Goal: Book appointment/travel/reservation

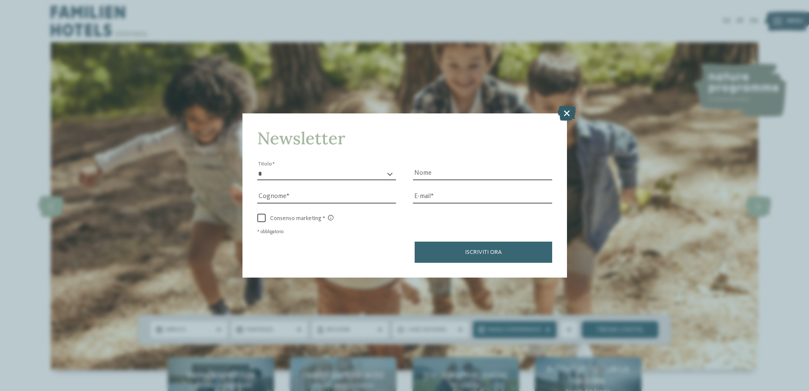
click at [569, 113] on icon at bounding box center [567, 112] width 18 height 15
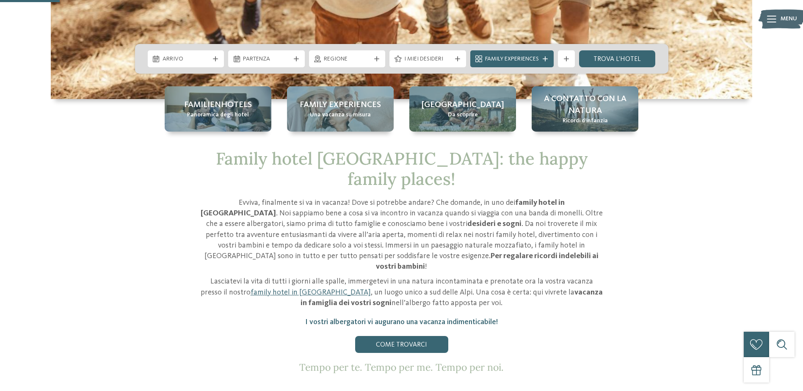
scroll to position [271, 0]
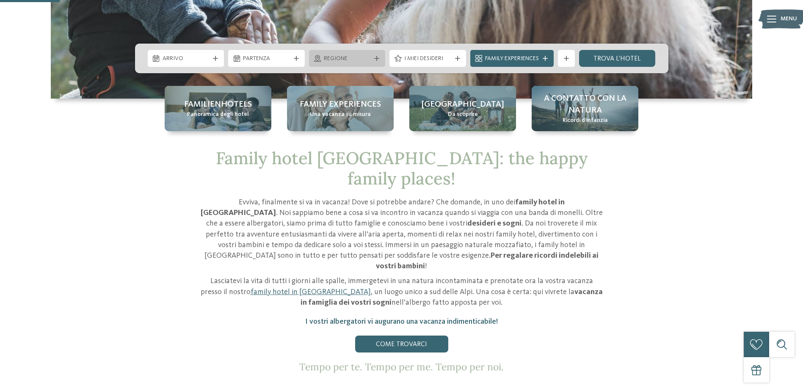
click at [363, 55] on span "Regione" at bounding box center [347, 59] width 47 height 8
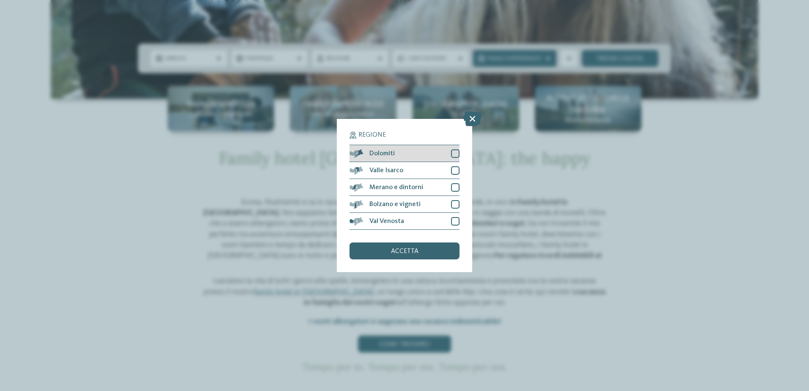
click at [452, 151] on div at bounding box center [455, 153] width 8 height 8
click at [453, 169] on div at bounding box center [455, 170] width 8 height 8
click at [456, 190] on div at bounding box center [455, 187] width 8 height 8
click at [457, 200] on div at bounding box center [455, 204] width 8 height 8
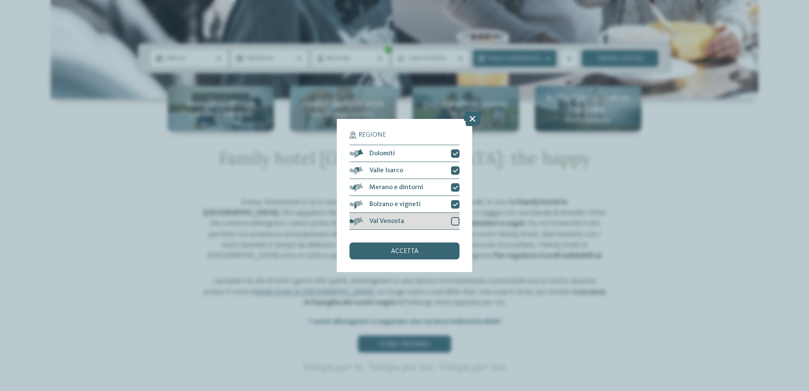
click at [455, 227] on div "Val Venosta" at bounding box center [405, 221] width 110 height 17
click at [422, 246] on div "accetta" at bounding box center [405, 251] width 110 height 17
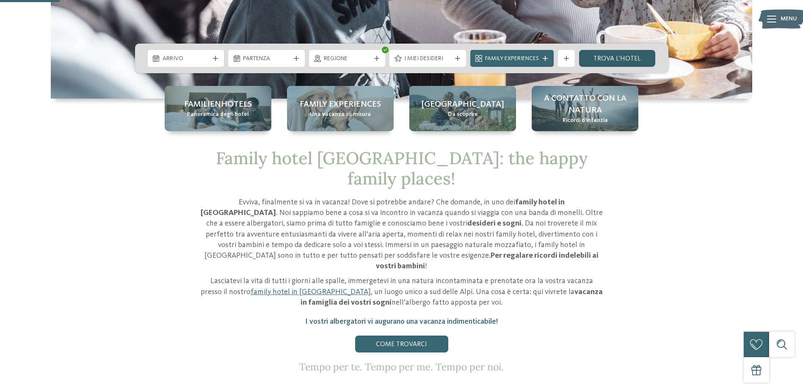
click at [603, 57] on link "trova l’hotel" at bounding box center [617, 58] width 77 height 17
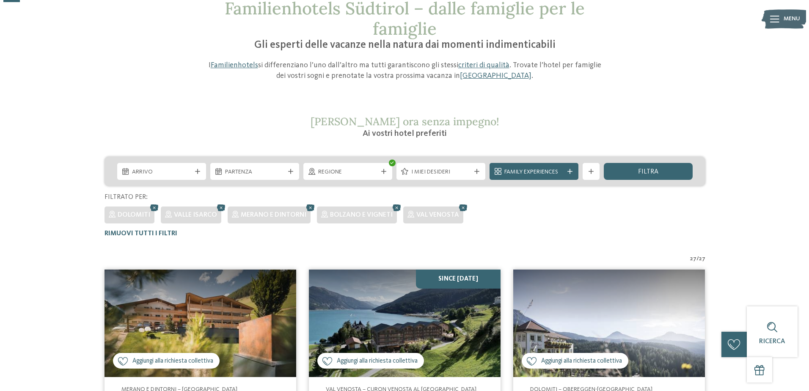
scroll to position [61, 0]
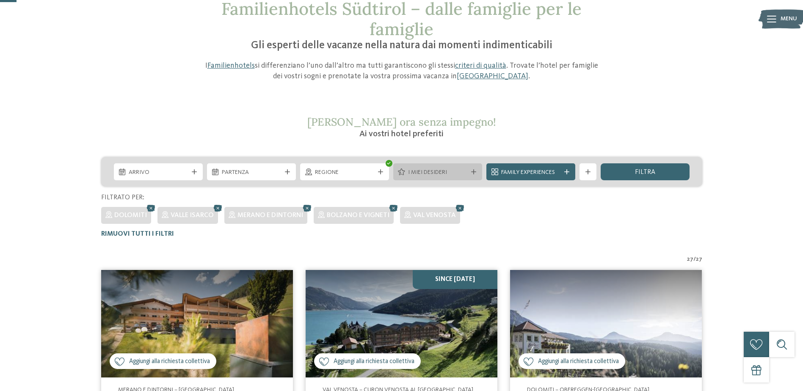
click at [428, 174] on span "I miei desideri" at bounding box center [437, 172] width 59 height 8
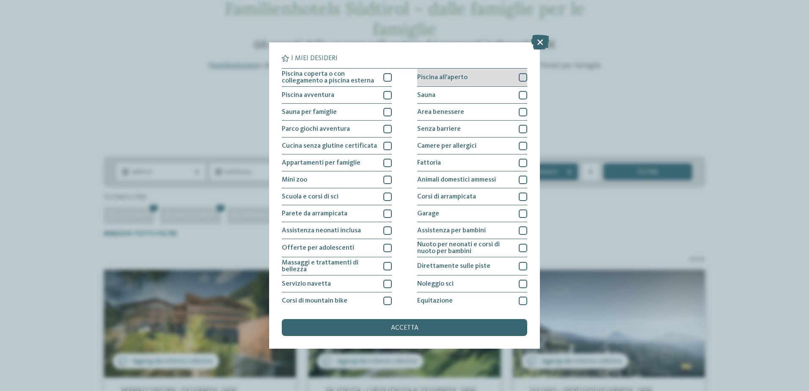
click at [519, 79] on div at bounding box center [523, 77] width 8 height 8
click at [384, 97] on div at bounding box center [388, 95] width 8 height 8
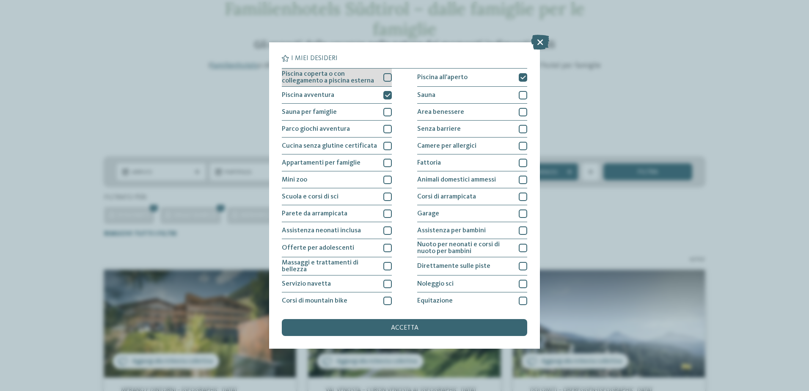
click at [383, 82] on div "Piscina coperta o con collegamento a piscina esterna" at bounding box center [337, 78] width 110 height 18
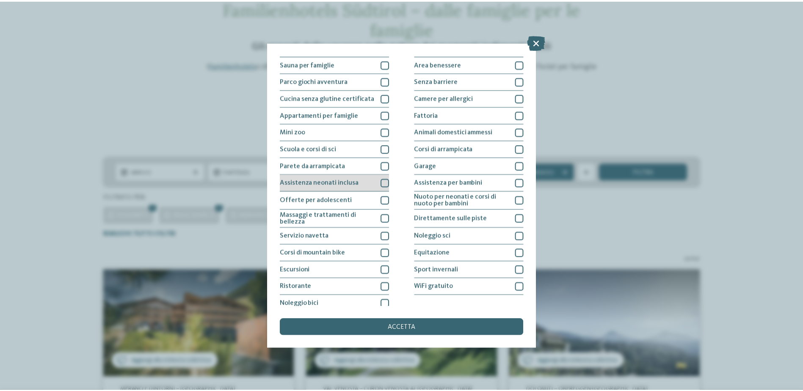
scroll to position [54, 0]
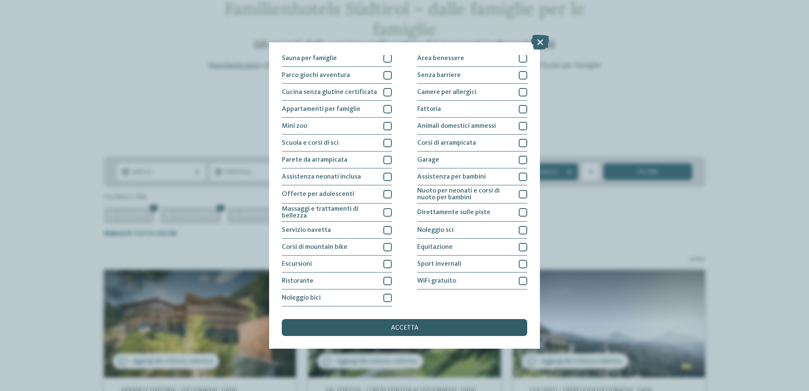
click at [393, 328] on span "accetta" at bounding box center [405, 328] width 28 height 7
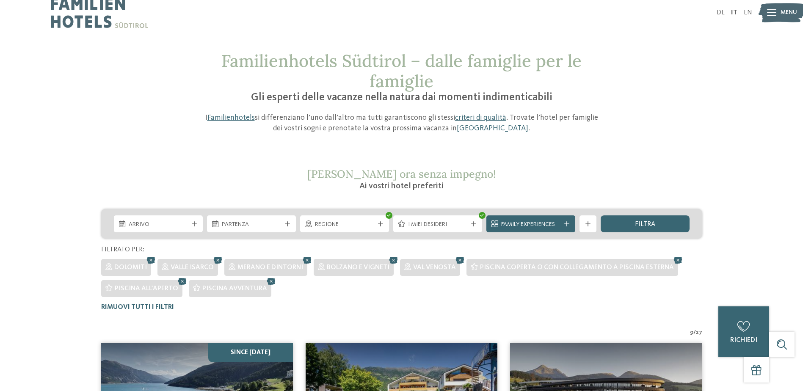
scroll to position [0, 0]
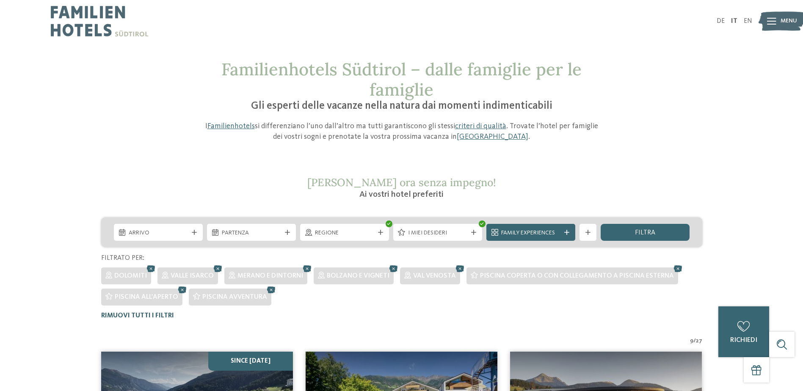
click at [156, 317] on span "Rimuovi tutti i filtri" at bounding box center [137, 315] width 73 height 7
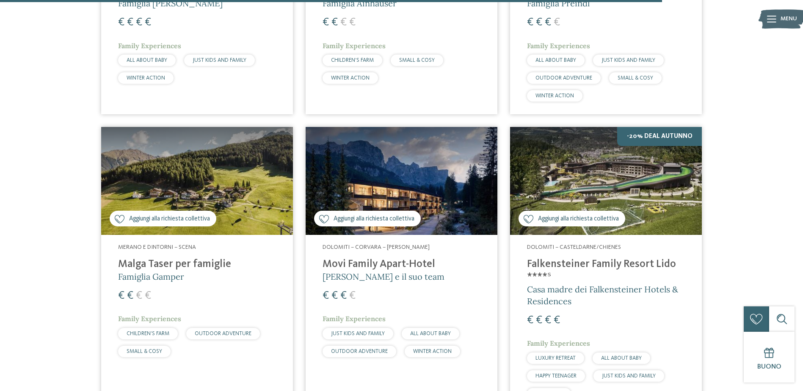
scroll to position [2383, 0]
click at [652, 127] on img at bounding box center [606, 181] width 192 height 108
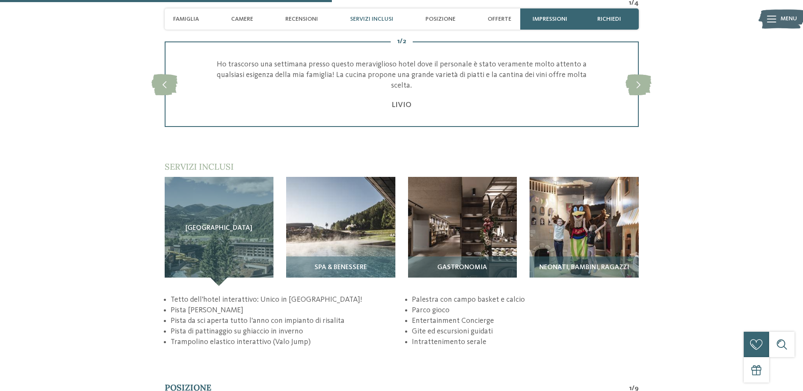
scroll to position [1187, 0]
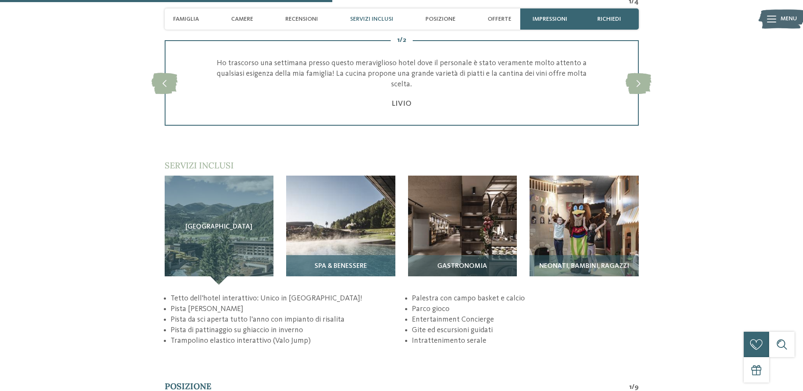
click at [344, 258] on div "SPA & Benessere" at bounding box center [340, 270] width 109 height 30
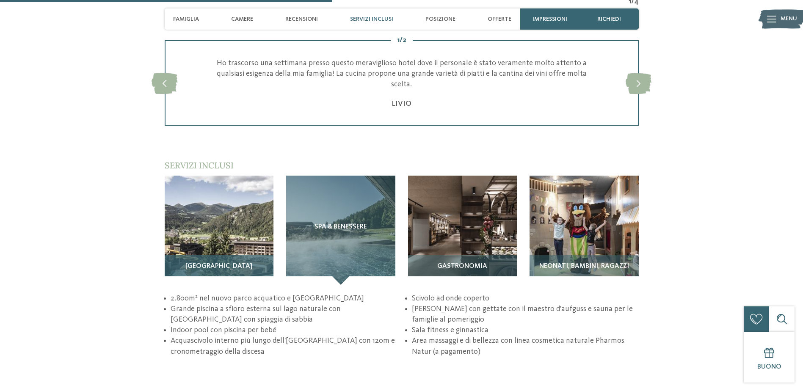
click at [220, 234] on img at bounding box center [219, 230] width 109 height 109
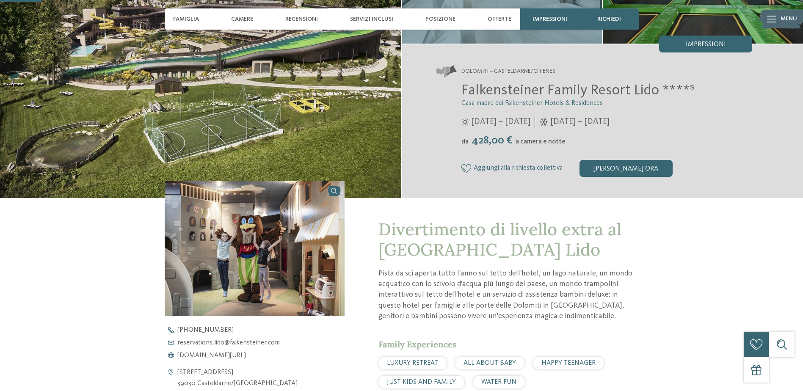
scroll to position [80, 0]
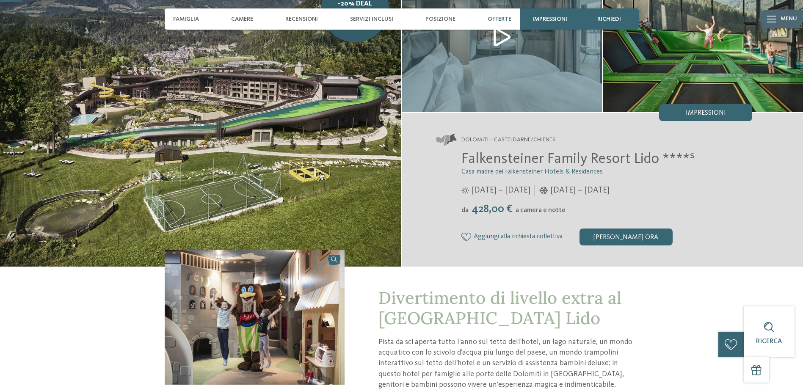
click at [503, 17] on span "Offerte" at bounding box center [500, 19] width 24 height 7
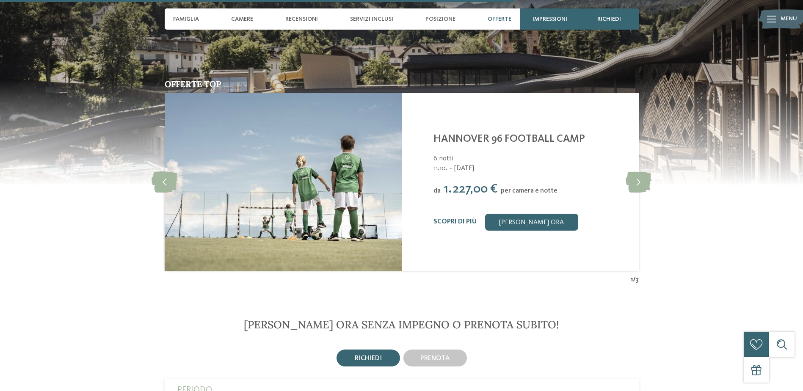
scroll to position [1837, 0]
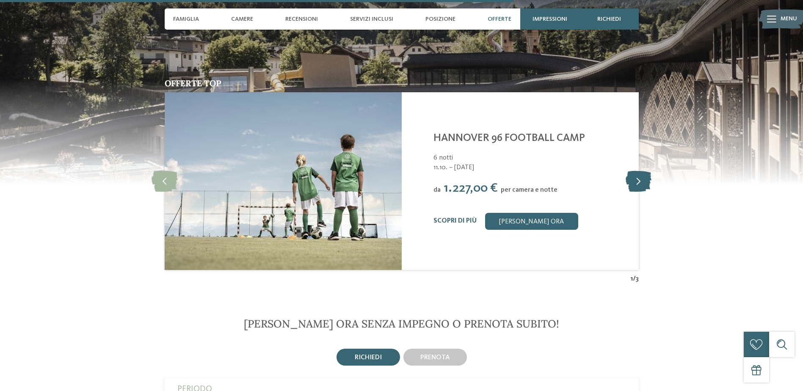
click at [635, 178] on icon at bounding box center [639, 181] width 26 height 21
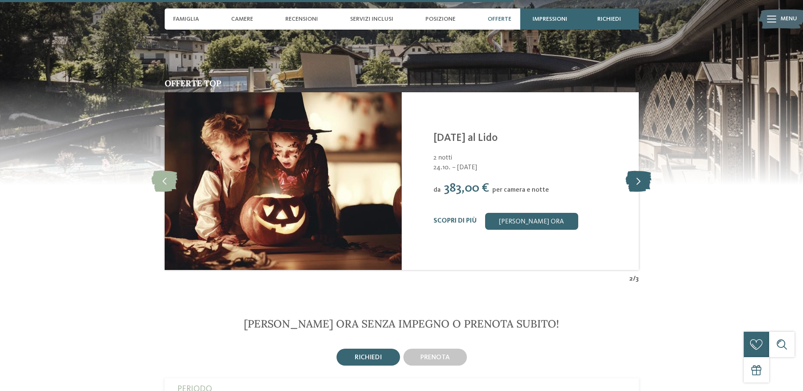
click at [635, 178] on icon at bounding box center [639, 181] width 26 height 21
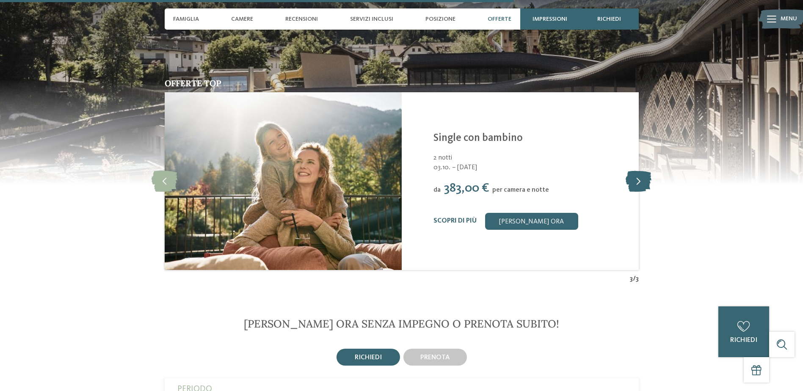
click at [635, 178] on icon at bounding box center [639, 181] width 26 height 21
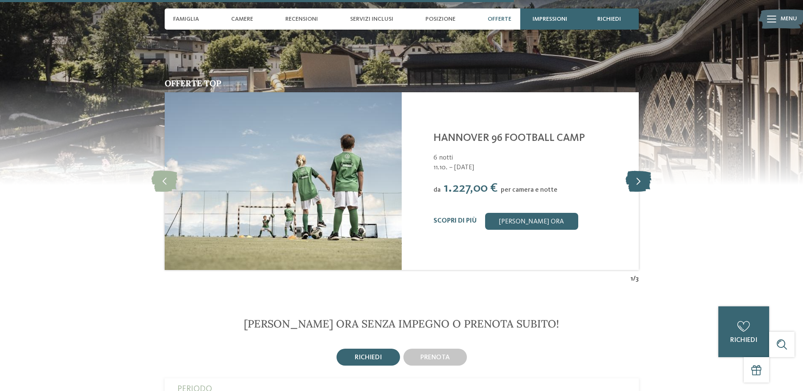
click at [635, 178] on icon at bounding box center [639, 181] width 26 height 21
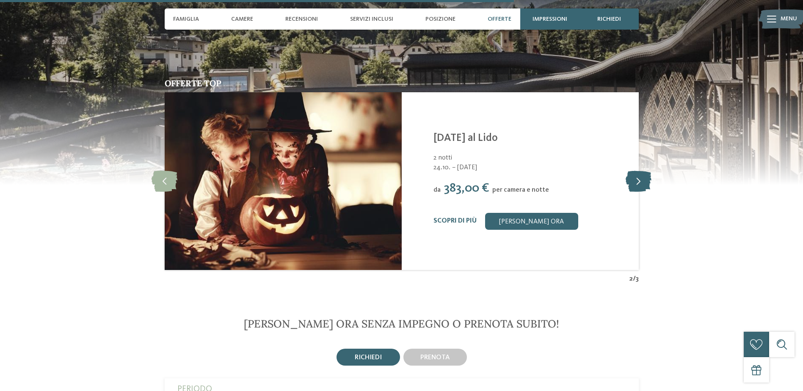
click at [635, 178] on icon at bounding box center [639, 181] width 26 height 21
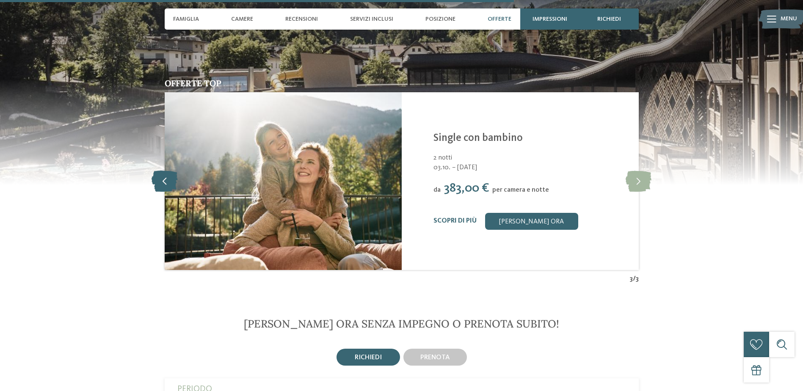
click at [166, 192] on div at bounding box center [164, 180] width 23 height 23
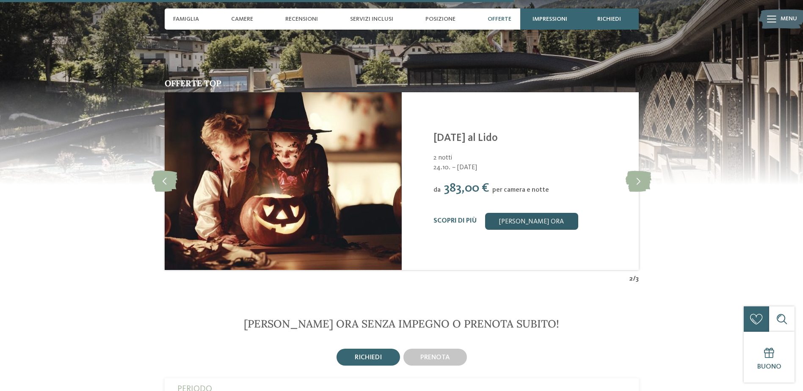
click at [525, 217] on link "[PERSON_NAME] ora" at bounding box center [531, 221] width 93 height 17
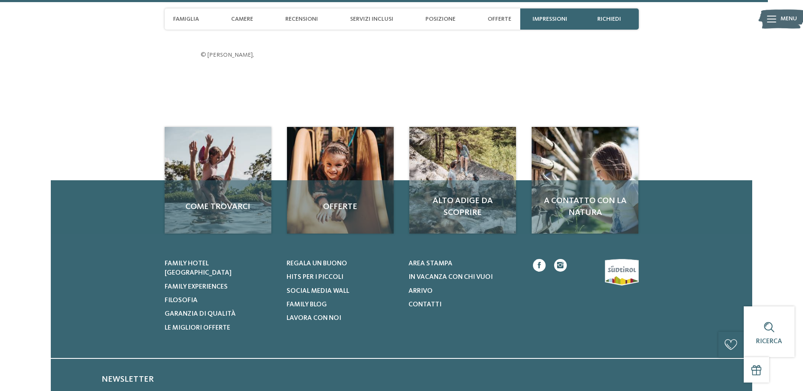
scroll to position [2868, 0]
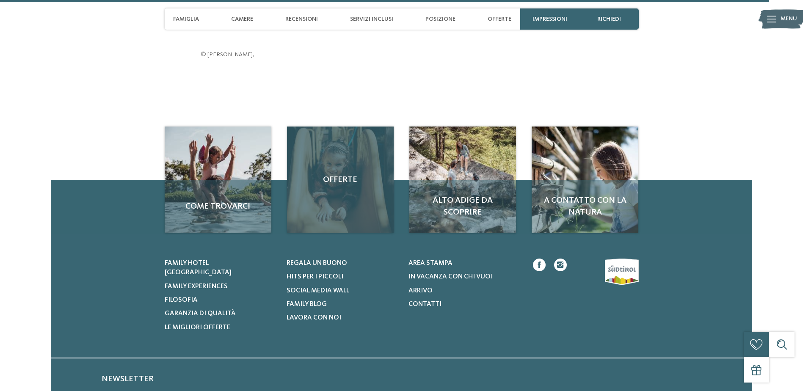
click at [349, 201] on div "Offerte" at bounding box center [340, 180] width 107 height 107
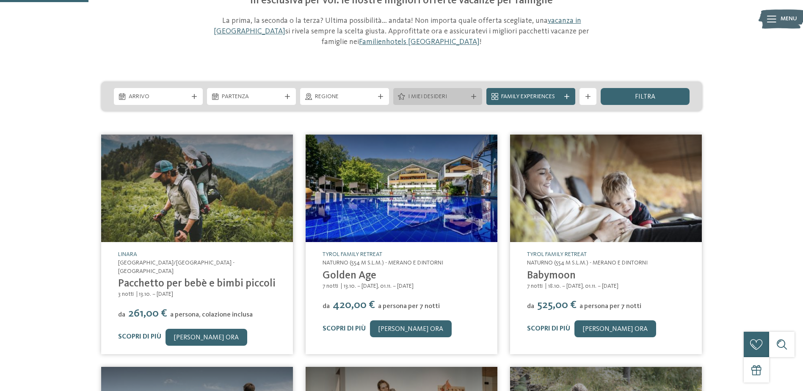
scroll to position [86, 0]
click at [476, 98] on div at bounding box center [473, 96] width 8 height 5
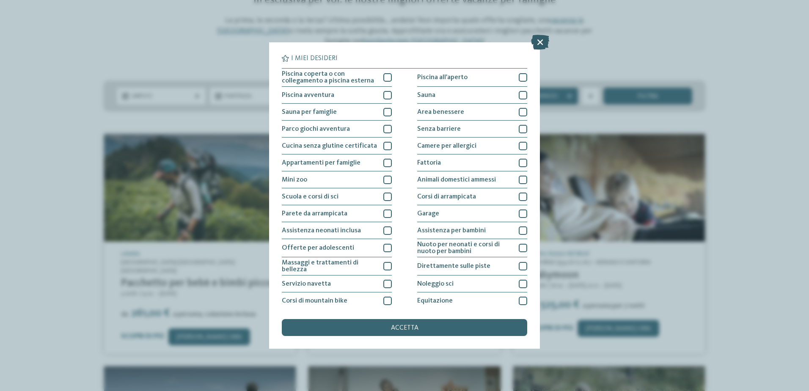
click at [538, 45] on icon at bounding box center [540, 42] width 18 height 15
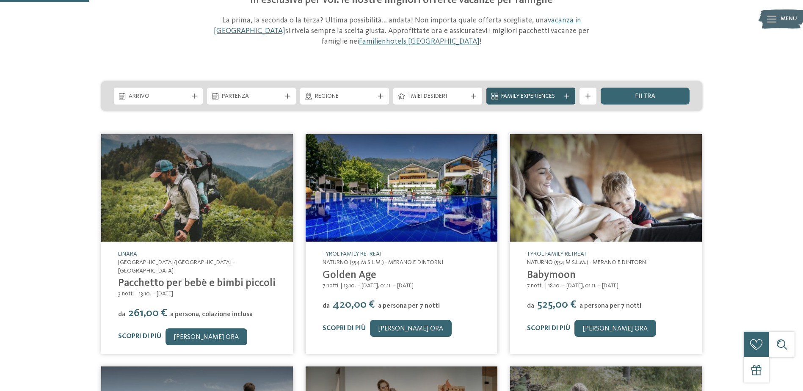
click at [533, 91] on div "Family Experiences" at bounding box center [530, 95] width 63 height 9
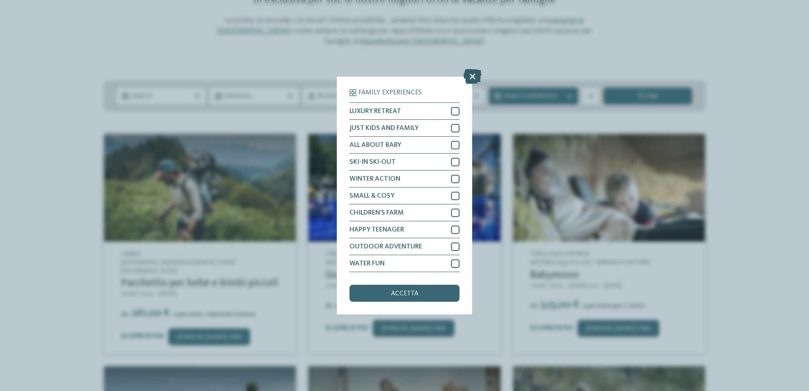
click at [473, 77] on icon at bounding box center [473, 76] width 18 height 15
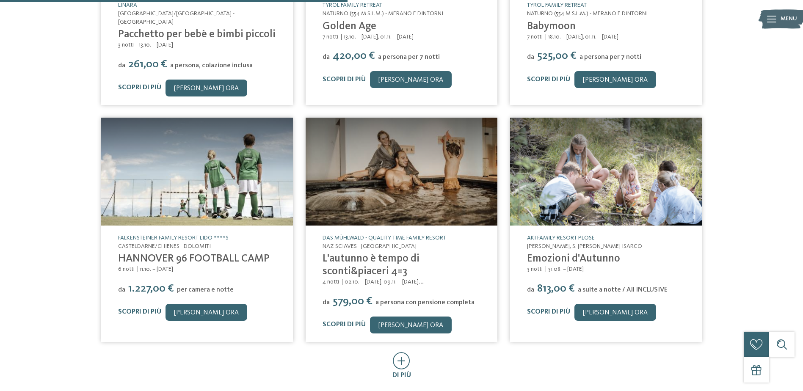
scroll to position [335, 0]
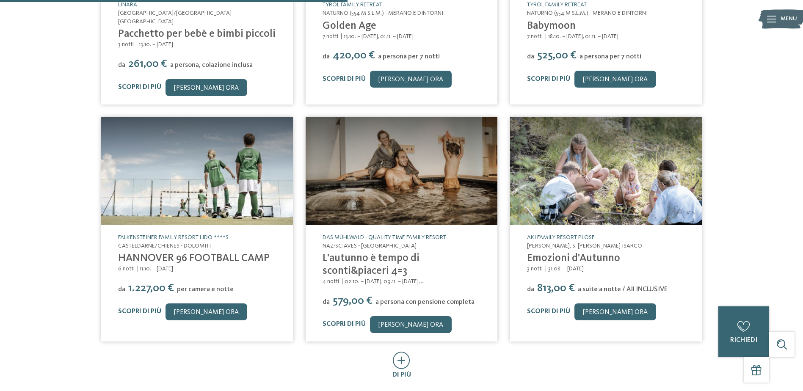
click at [348, 235] on link "Das Mühlwald - Quality Time Family Resort" at bounding box center [385, 238] width 124 height 6
click at [400, 353] on icon at bounding box center [401, 360] width 17 height 17
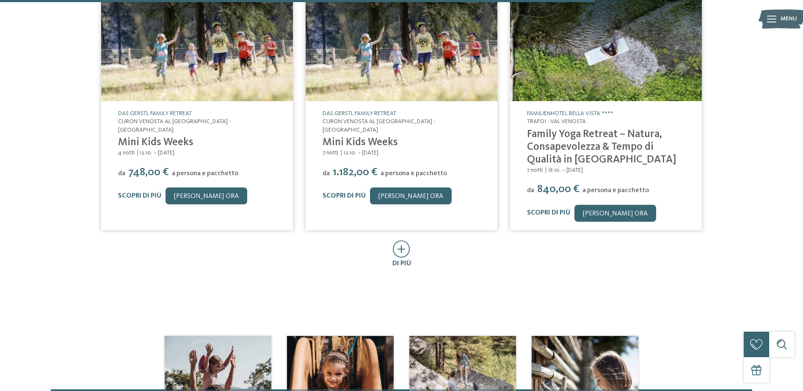
scroll to position [934, 0]
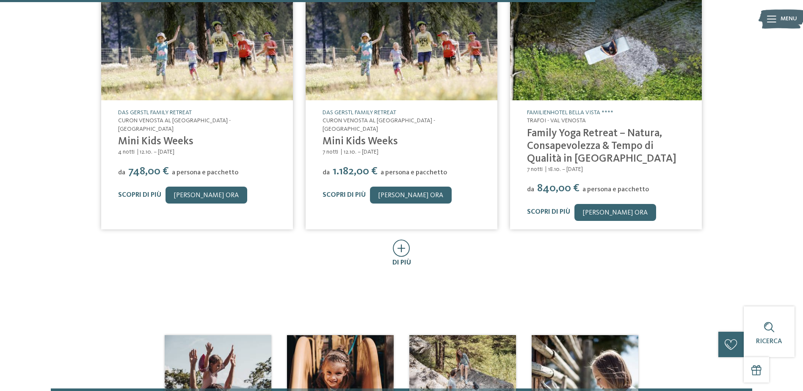
click at [395, 241] on icon at bounding box center [401, 248] width 17 height 17
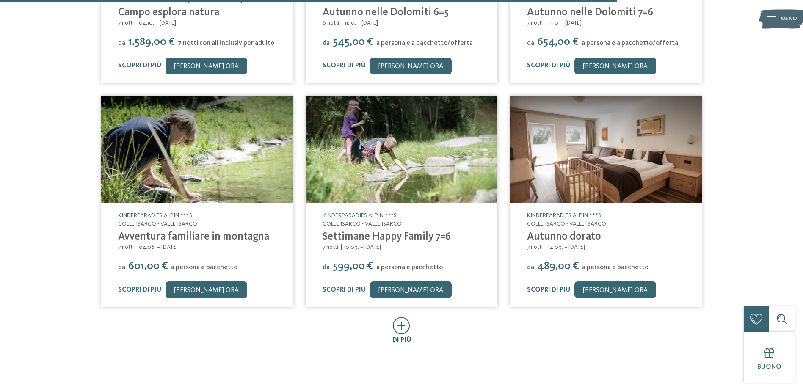
scroll to position [1328, 0]
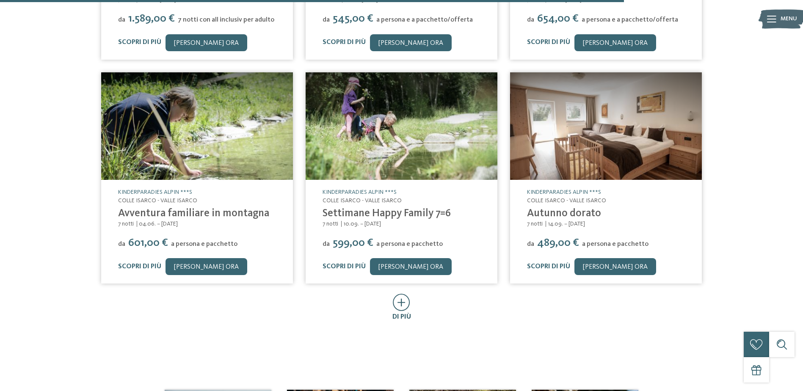
click at [401, 294] on icon at bounding box center [401, 302] width 17 height 17
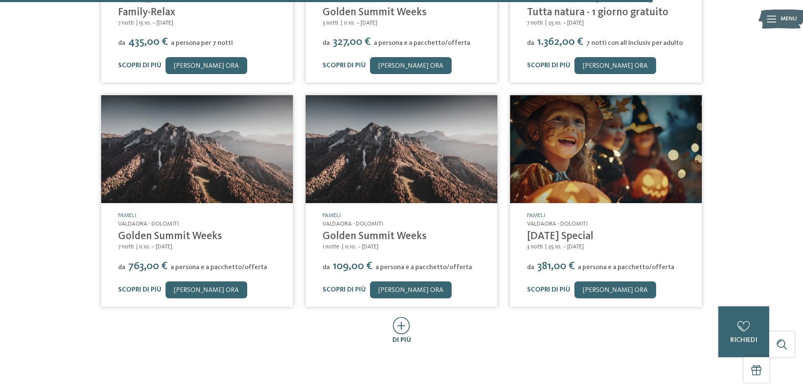
scroll to position [1754, 0]
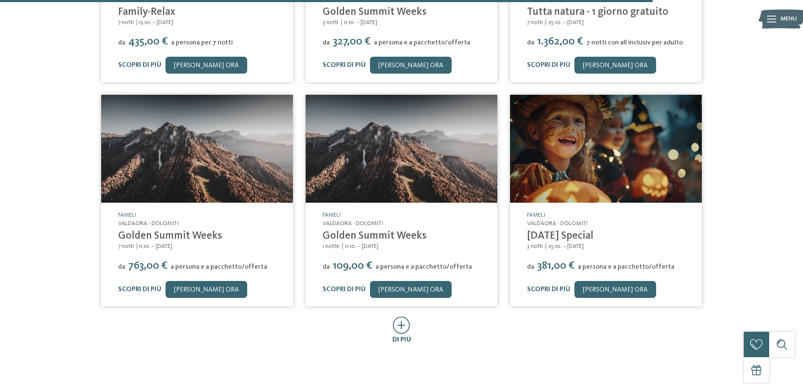
click at [405, 323] on icon at bounding box center [401, 325] width 17 height 17
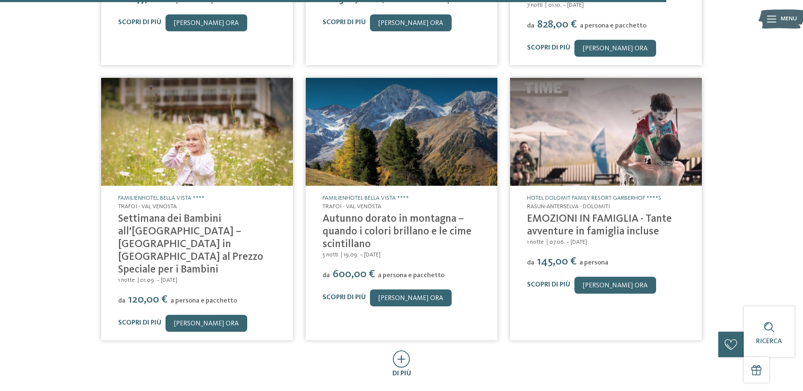
scroll to position [2257, 0]
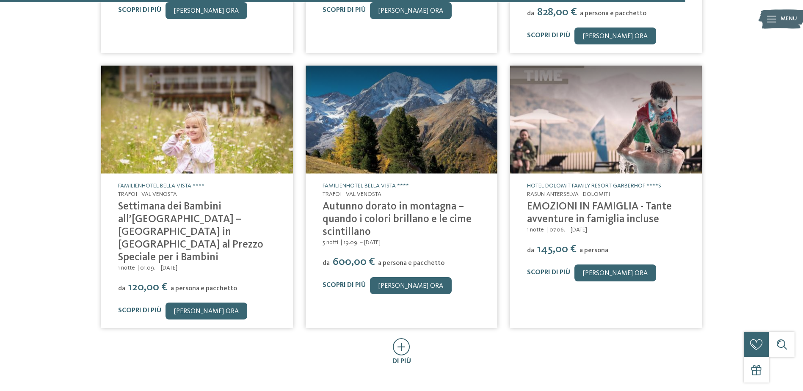
click at [400, 338] on icon at bounding box center [401, 346] width 17 height 17
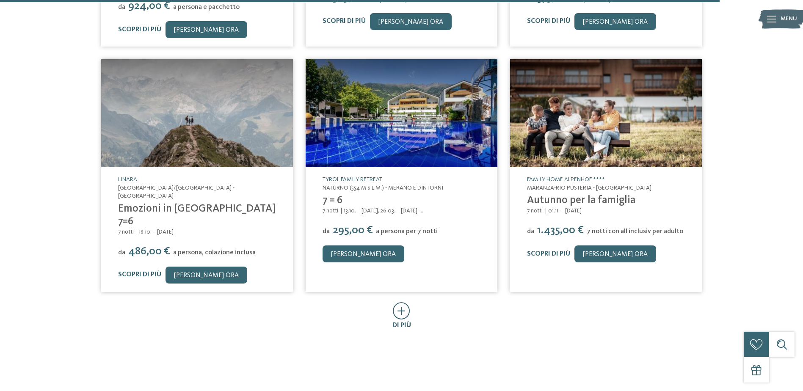
scroll to position [2772, 0]
click at [405, 302] on icon at bounding box center [401, 310] width 17 height 17
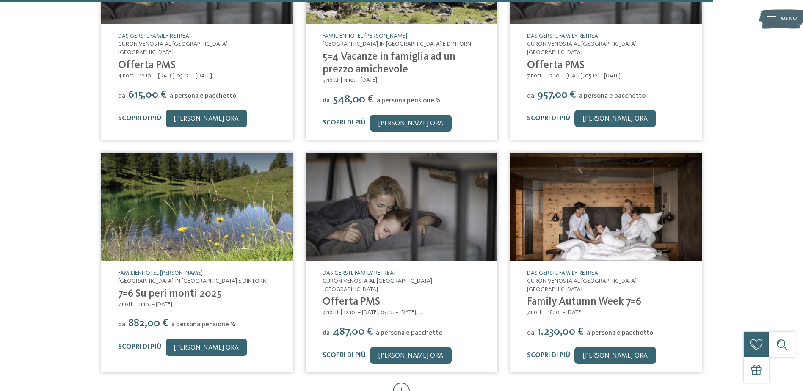
scroll to position [3161, 0]
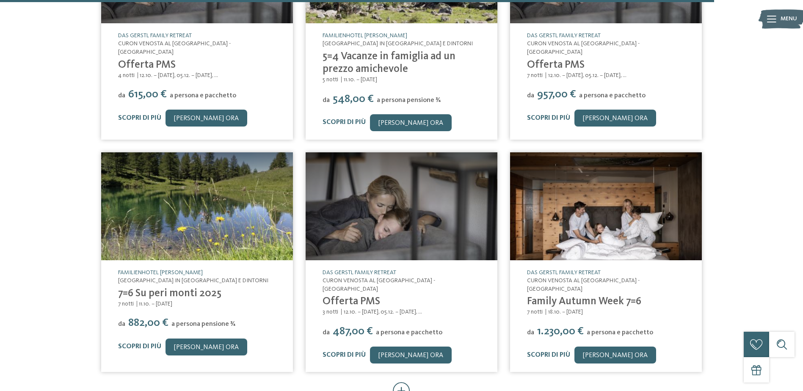
click at [402, 382] on icon at bounding box center [401, 390] width 17 height 17
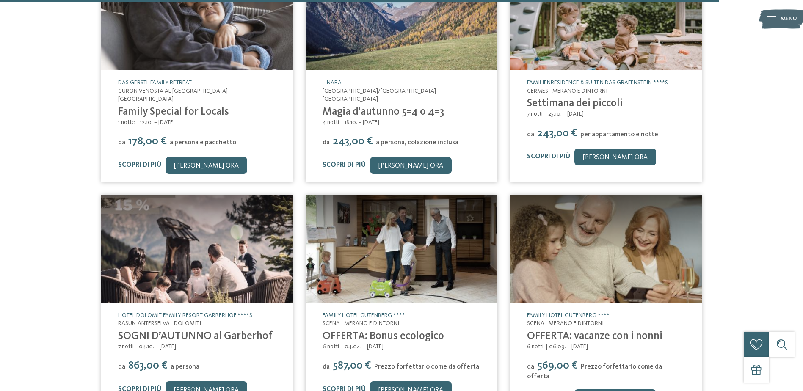
scroll to position [3583, 0]
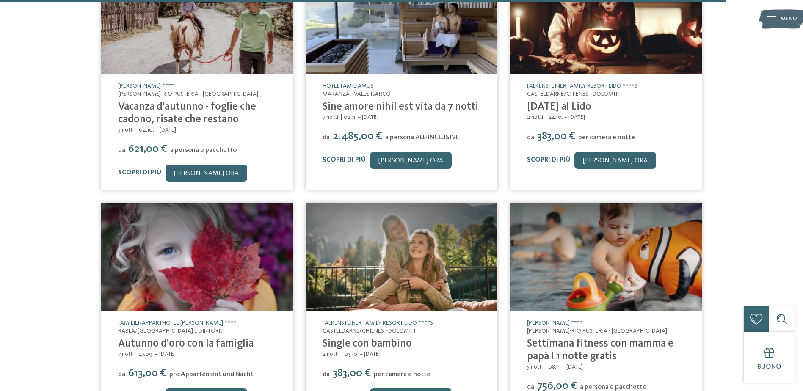
scroll to position [4115, 0]
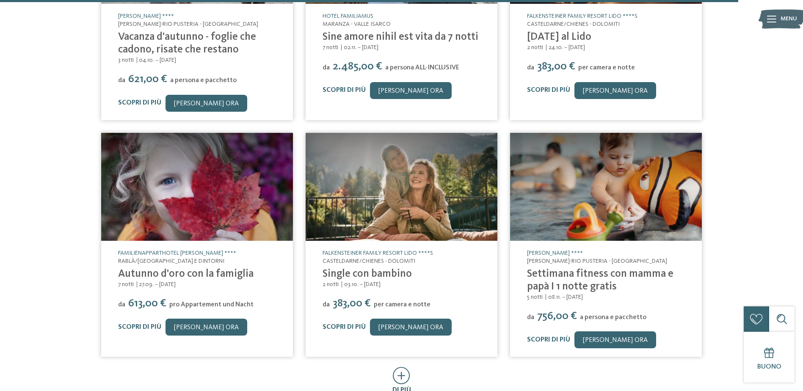
click at [400, 367] on icon at bounding box center [401, 375] width 17 height 17
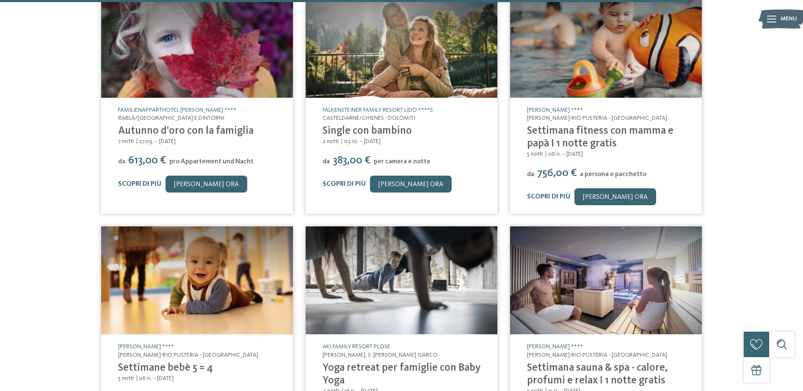
scroll to position [4258, 0]
